Goal: Use online tool/utility: Utilize a website feature to perform a specific function

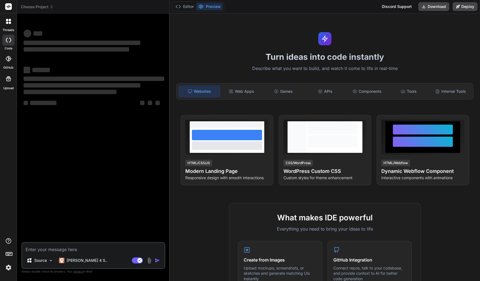
click at [10, 24] on div at bounding box center [9, 22] width 12 height 12
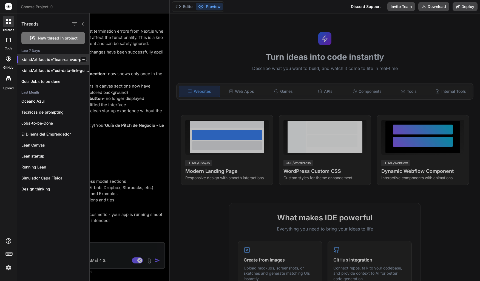
scroll to position [523, 0]
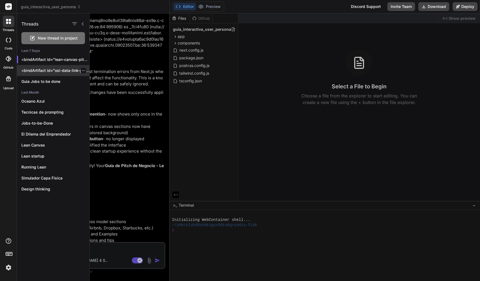
click at [65, 71] on p "<bindArtifact id="osi-data-link-guide" title="Guía Visual OSI - Capa..." at bounding box center [55, 70] width 68 height 5
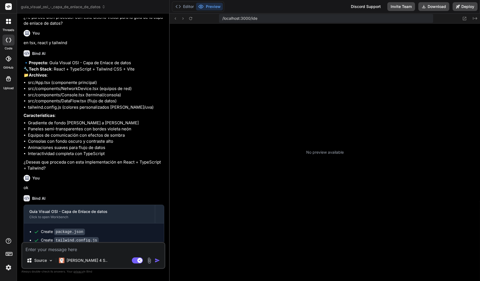
scroll to position [104, 0]
type textarea "x"
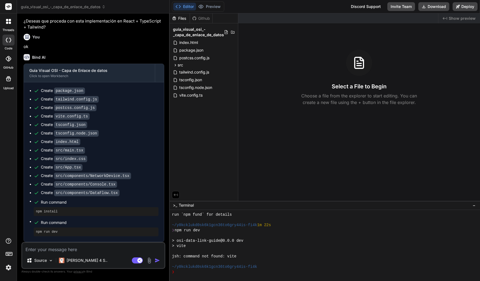
scroll to position [338, 0]
click at [96, 249] on textarea at bounding box center [93, 248] width 142 height 10
type textarea "n"
type textarea "x"
type textarea "no"
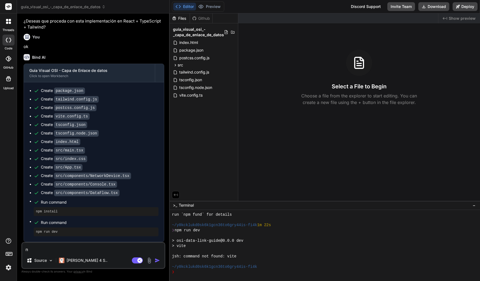
type textarea "x"
type textarea "no"
type textarea "x"
type textarea "no s"
type textarea "x"
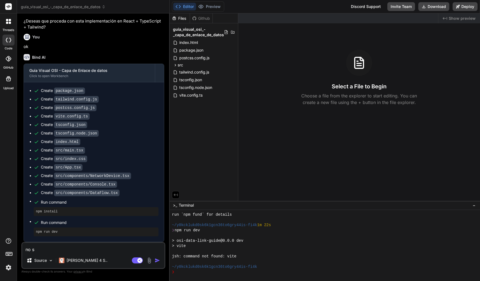
type textarea "no se"
type textarea "x"
type textarea "no se"
type textarea "x"
type textarea "no se v"
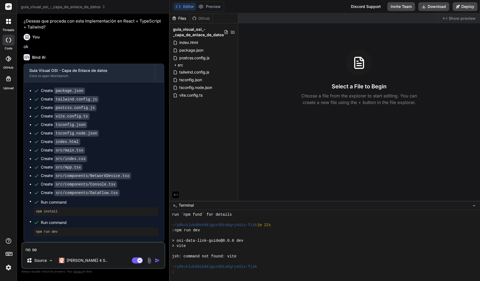
type textarea "x"
type textarea "no se vi"
type textarea "x"
type textarea "no se vis"
type textarea "x"
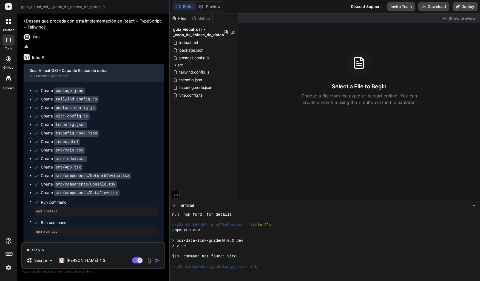
type textarea "no se visu"
type textarea "x"
type textarea "no se visua"
type textarea "x"
type textarea "no se visual"
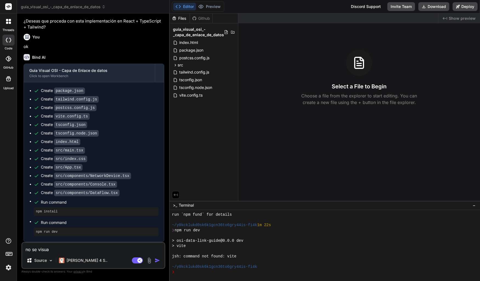
type textarea "x"
type textarea "no se visuali"
type textarea "x"
type textarea "no se visualiz"
type textarea "x"
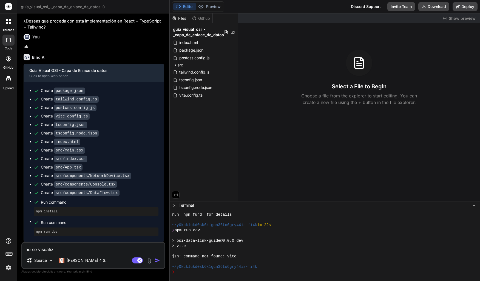
type textarea "no se visualiza"
type textarea "x"
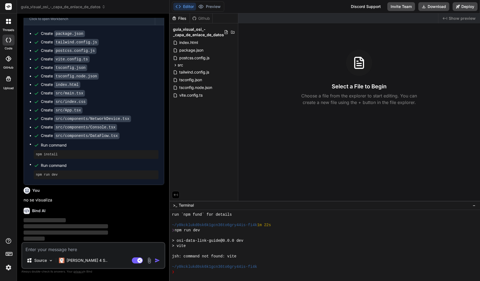
scroll to position [389, 0]
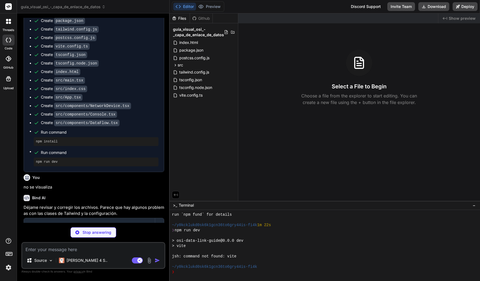
click at [10, 25] on div at bounding box center [9, 22] width 12 height 12
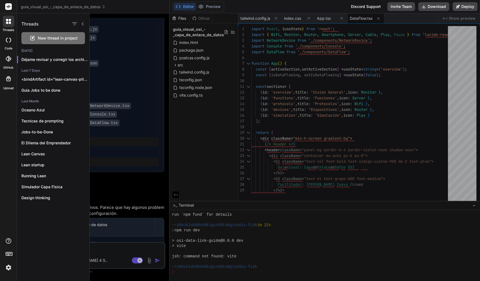
type textarea "x"
